Goal: Task Accomplishment & Management: Use online tool/utility

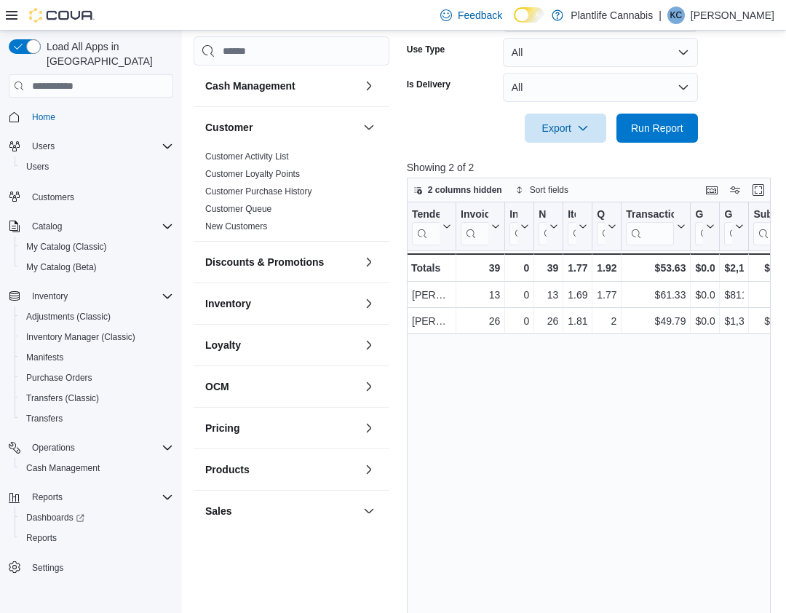
scroll to position [313, 0]
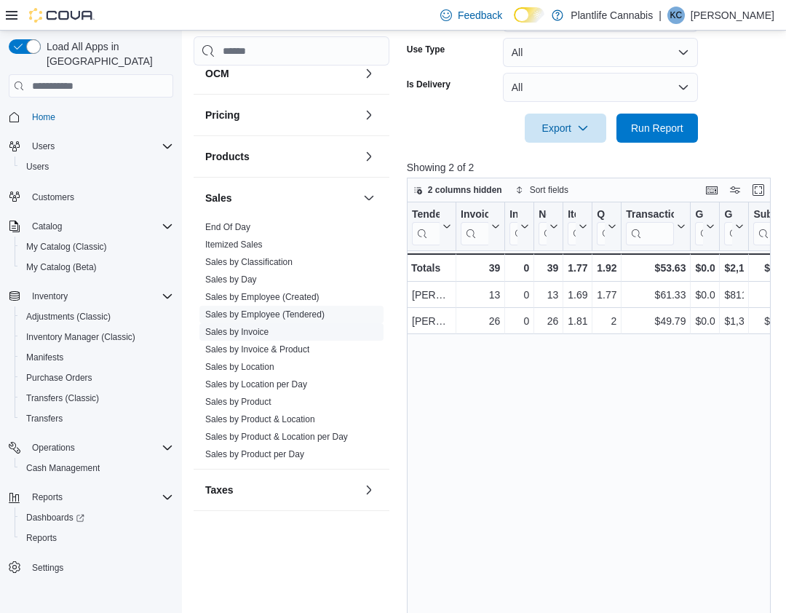
click at [256, 332] on link "Sales by Invoice" at bounding box center [236, 332] width 63 height 10
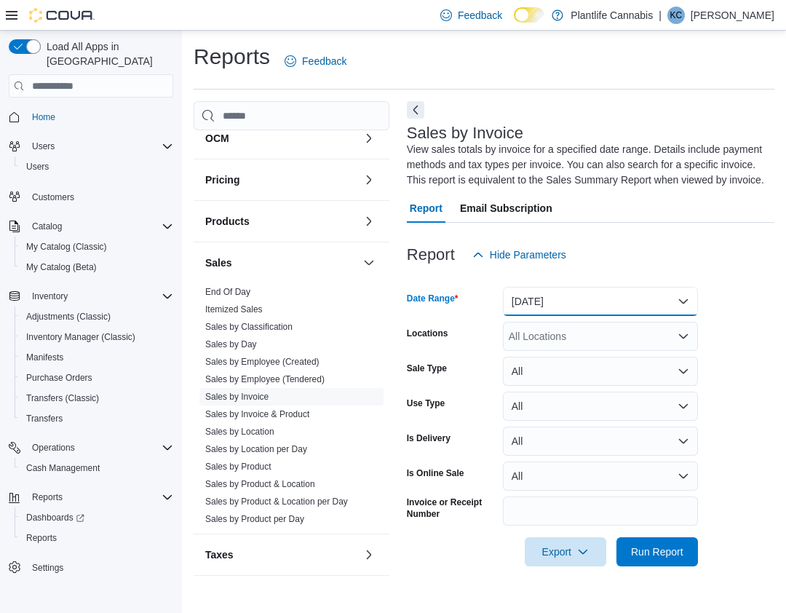
click at [580, 312] on button "[DATE]" at bounding box center [600, 301] width 195 height 29
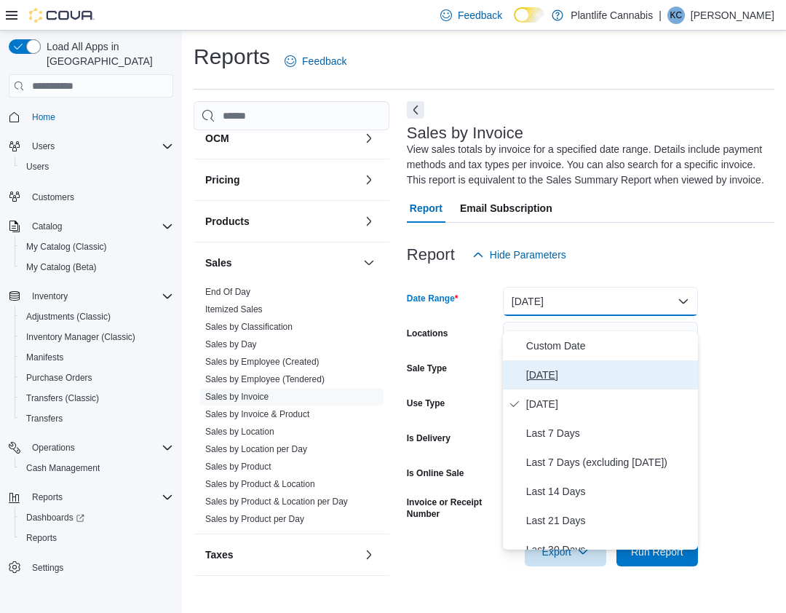
click at [546, 373] on span "[DATE]" at bounding box center [609, 374] width 166 height 17
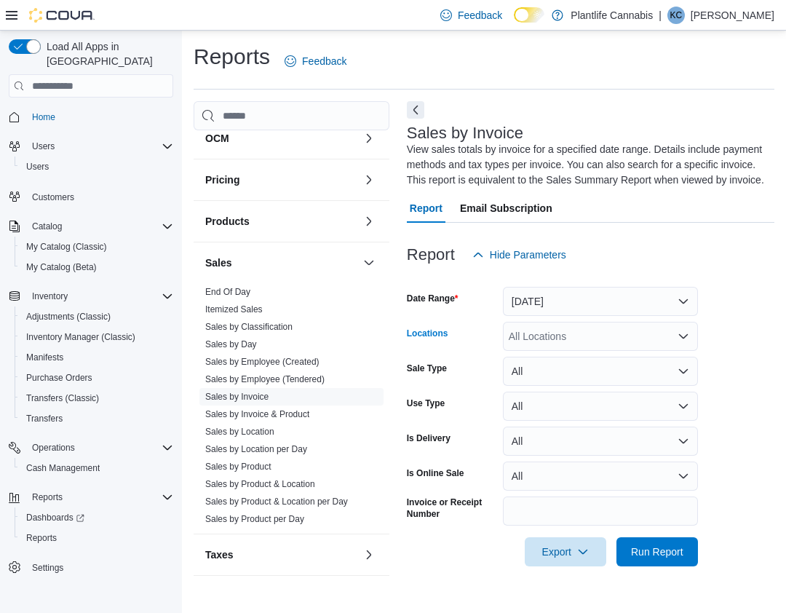
click at [540, 351] on div "All Locations" at bounding box center [600, 336] width 195 height 29
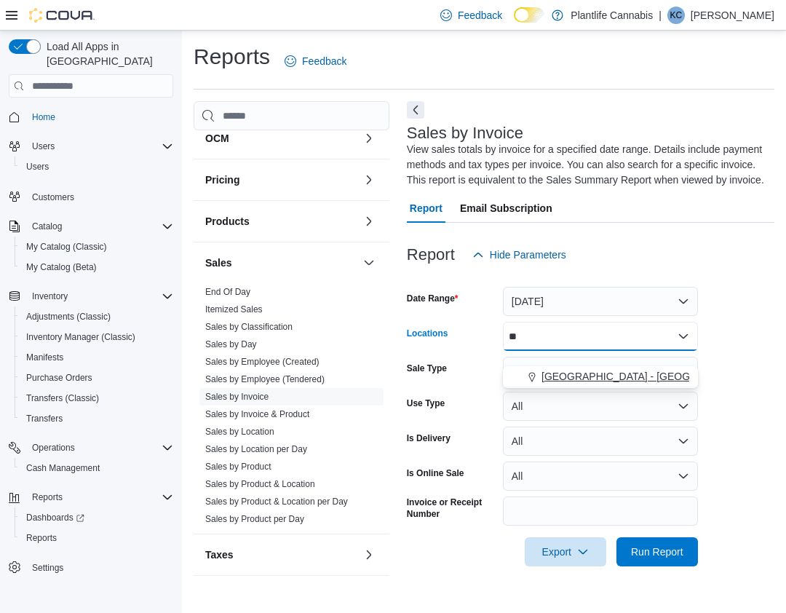
type input "**"
click at [569, 376] on span "[GEOGRAPHIC_DATA] - [GEOGRAPHIC_DATA]" at bounding box center [652, 376] width 221 height 15
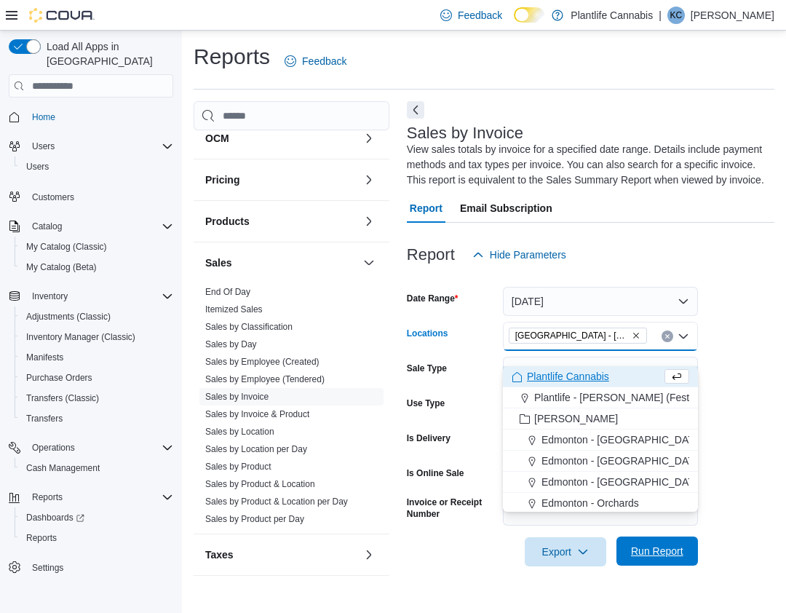
click at [654, 558] on span "Run Report" at bounding box center [657, 551] width 52 height 15
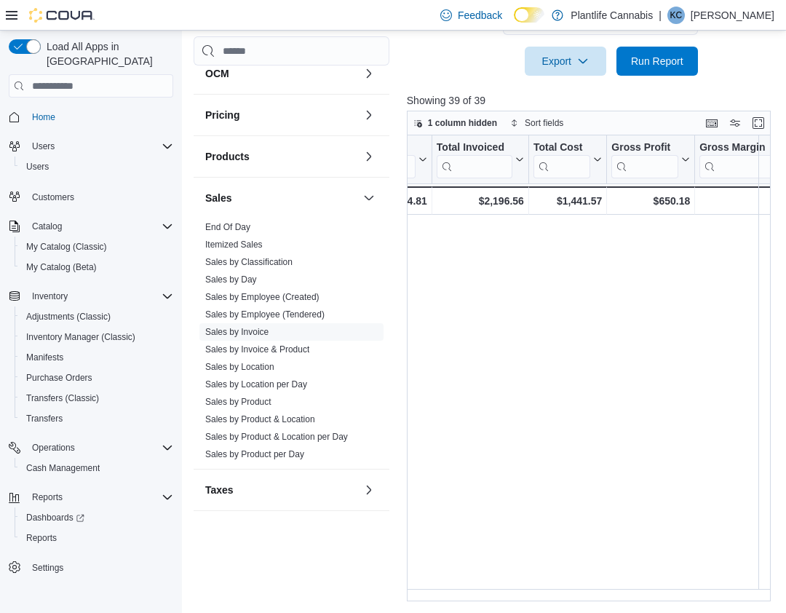
scroll to position [647, 214]
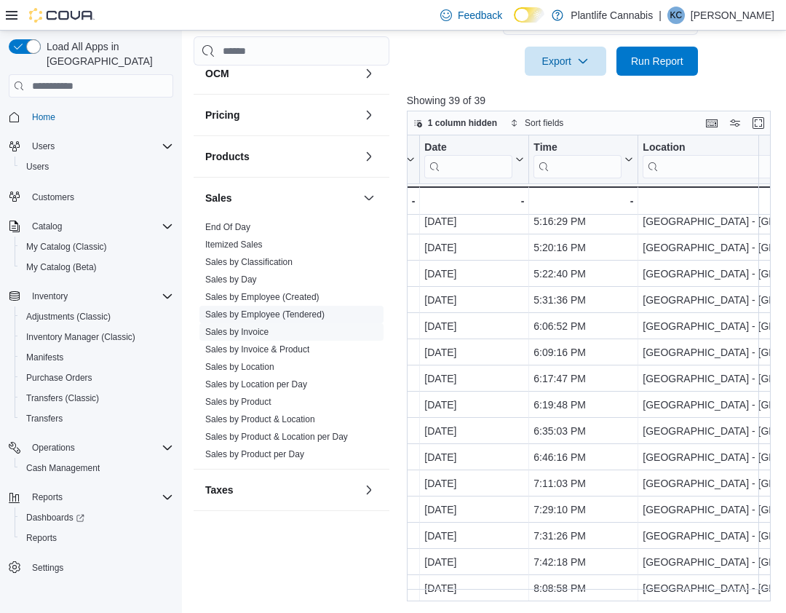
click at [271, 318] on link "Sales by Employee (Tendered)" at bounding box center [264, 314] width 119 height 10
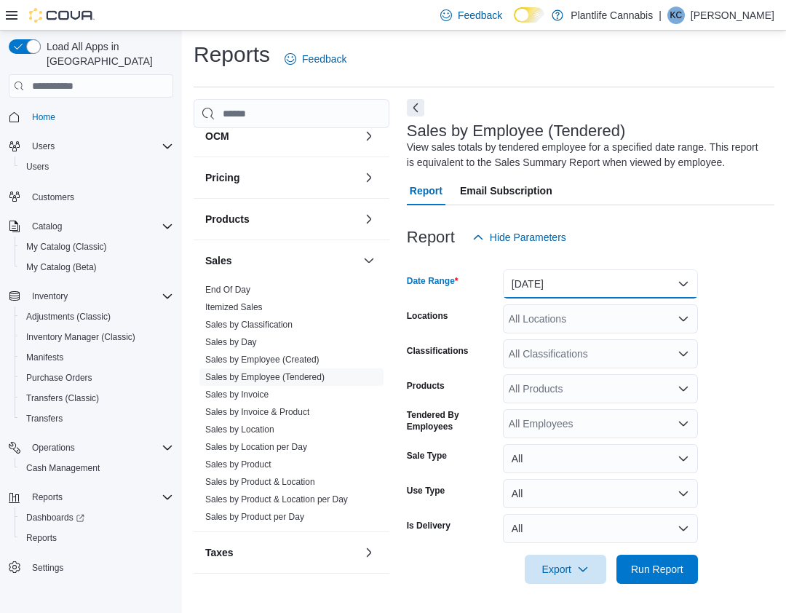
click at [562, 298] on button "[DATE]" at bounding box center [600, 283] width 195 height 29
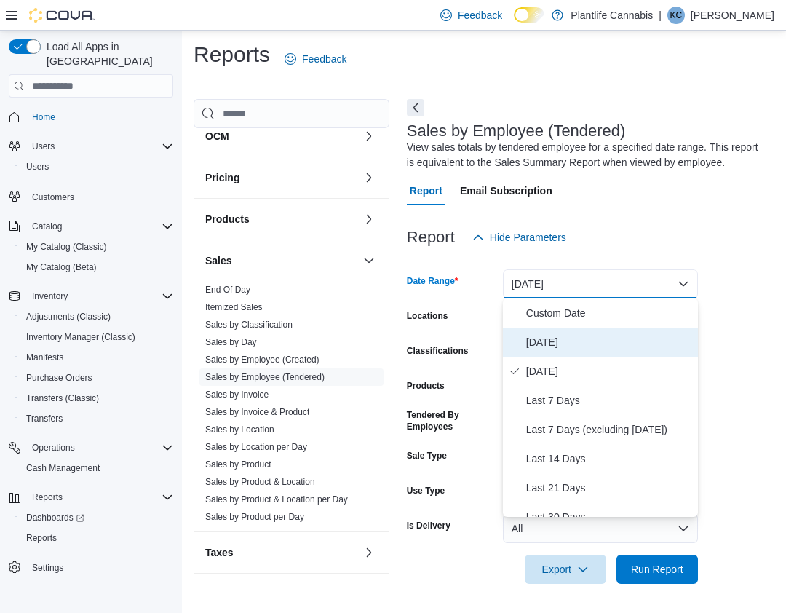
click at [547, 341] on span "[DATE]" at bounding box center [609, 341] width 166 height 17
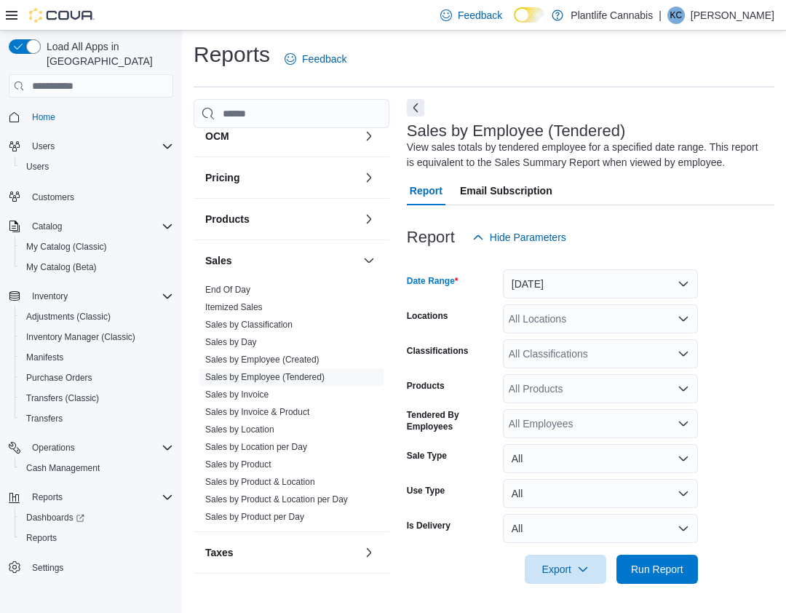
click at [551, 319] on div "All Locations" at bounding box center [600, 318] width 195 height 29
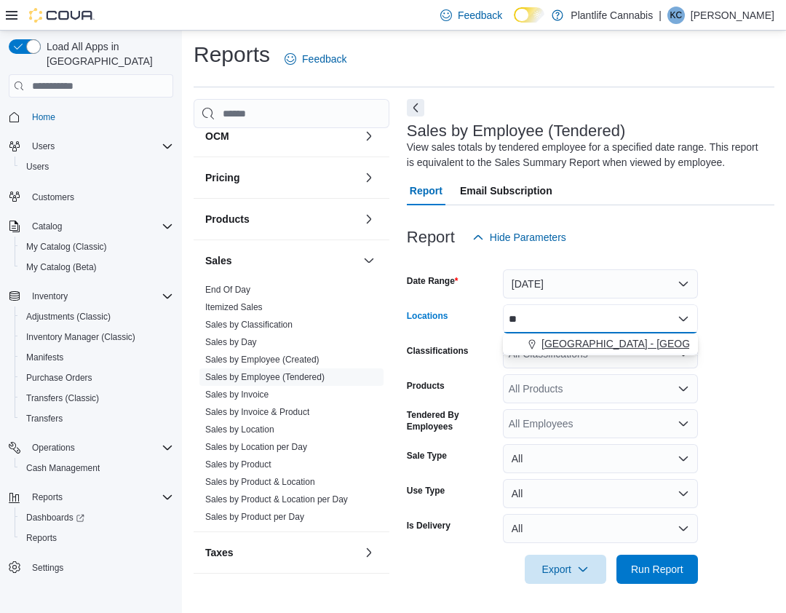
type input "**"
click at [569, 343] on span "[GEOGRAPHIC_DATA] - [GEOGRAPHIC_DATA]" at bounding box center [652, 343] width 221 height 15
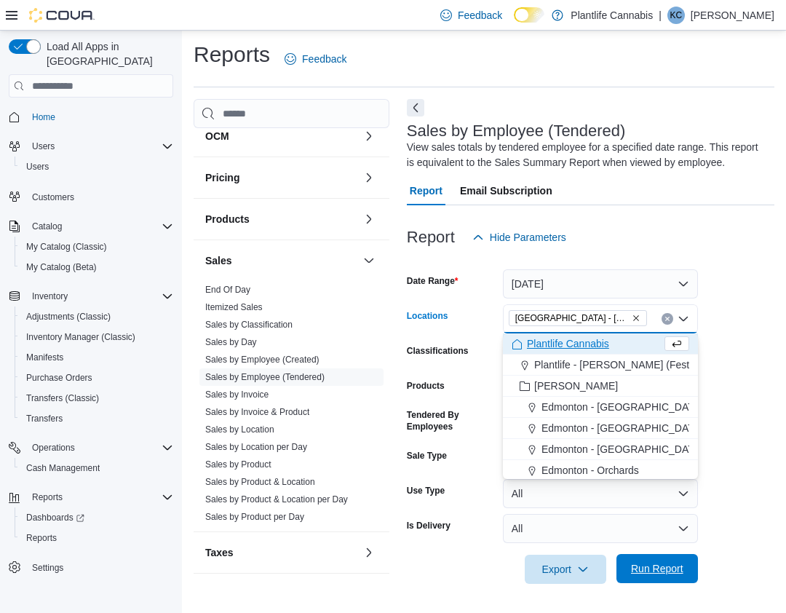
click at [645, 565] on span "Run Report" at bounding box center [657, 568] width 52 height 15
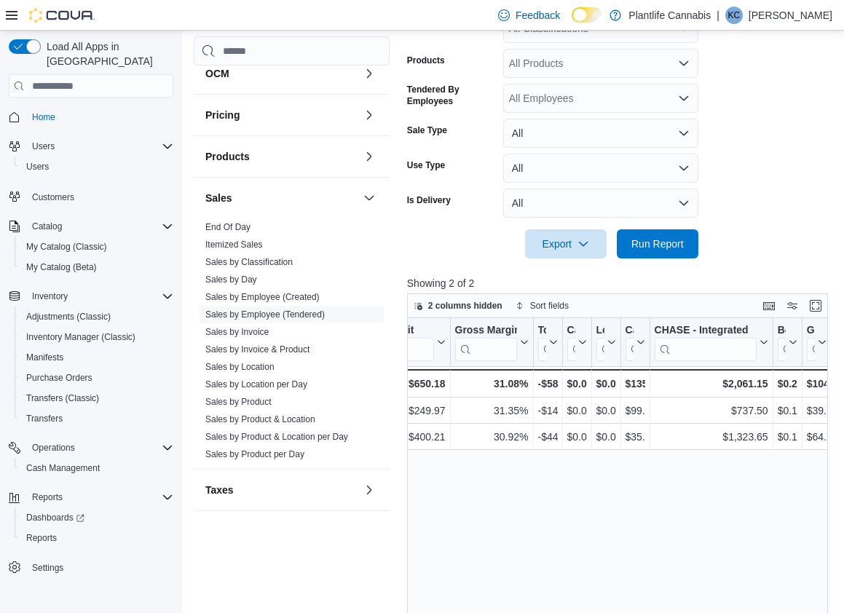
scroll to position [248, 0]
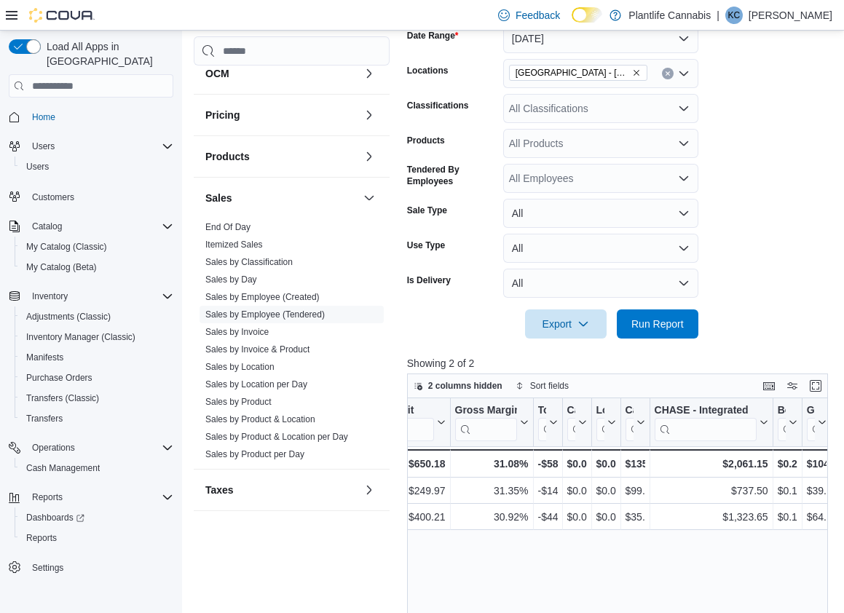
click at [636, 109] on div "All Classifications" at bounding box center [600, 108] width 195 height 29
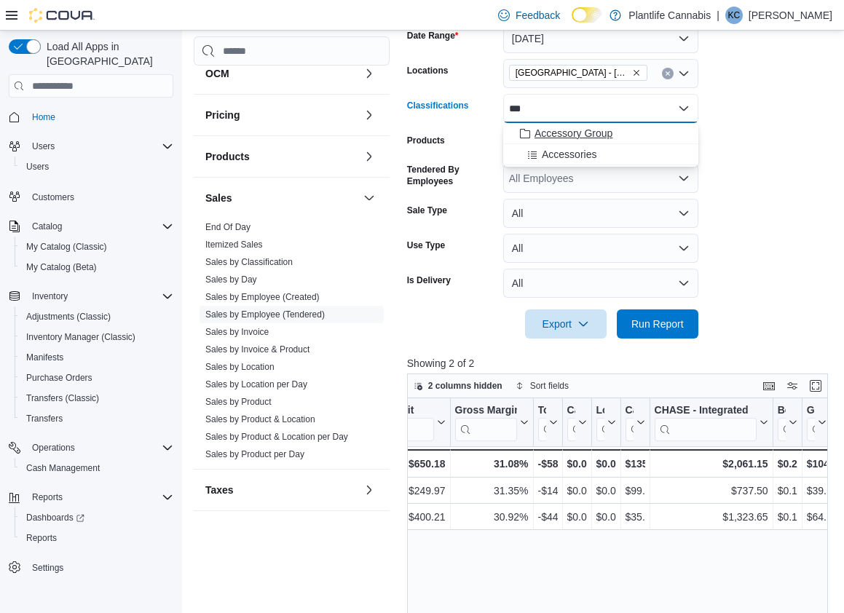
type input "***"
click at [644, 135] on div "Accessory Group" at bounding box center [601, 133] width 178 height 15
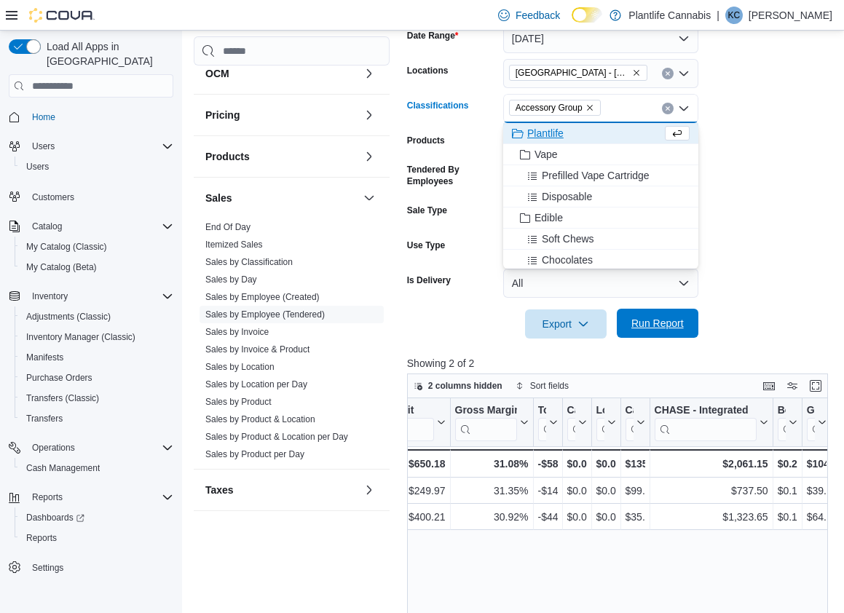
click at [662, 328] on span "Run Report" at bounding box center [657, 323] width 52 height 15
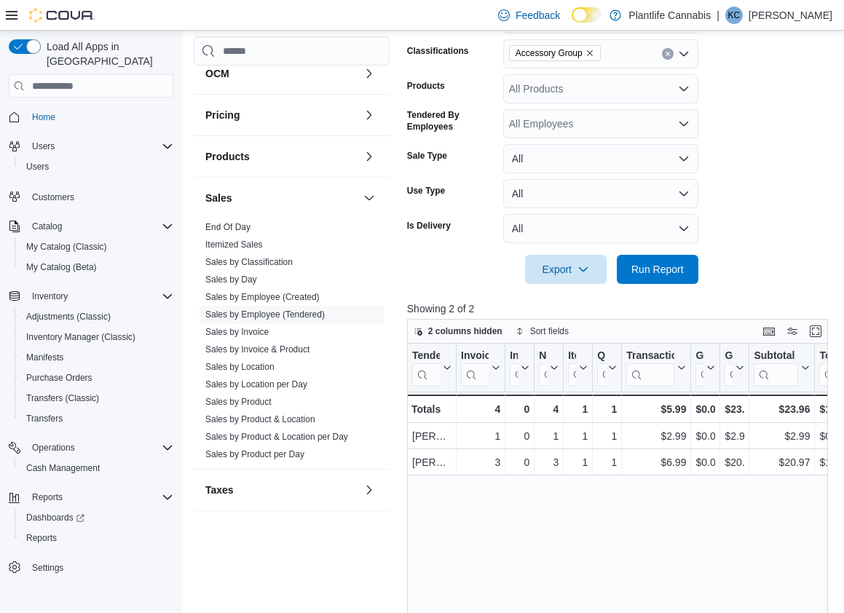
scroll to position [306, 0]
